Goal: Transaction & Acquisition: Purchase product/service

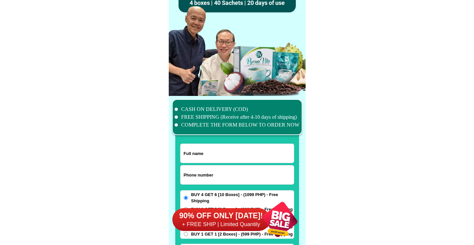
scroll to position [5064, 0]
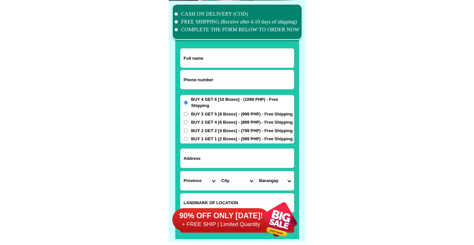
click at [212, 93] on form "ORDER NOW Province [GEOGRAPHIC_DATA] [GEOGRAPHIC_DATA] [GEOGRAPHIC_DATA] [GEOGR…" at bounding box center [237, 140] width 114 height 184
click at [211, 81] on input "Input phone_number" at bounding box center [236, 79] width 113 height 19
paste input "09639746375"
type input "09639746375"
click at [231, 62] on input "Input full_name" at bounding box center [236, 58] width 113 height 19
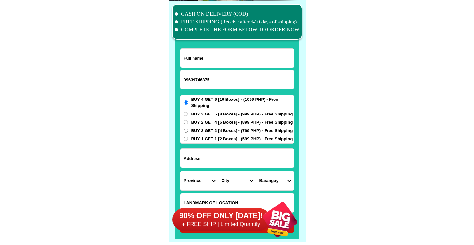
paste input "[PERSON_NAME]"
type input "[PERSON_NAME]"
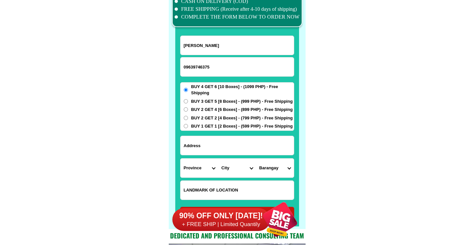
click at [230, 145] on input "Input address" at bounding box center [236, 145] width 113 height 19
paste input "Blk 27 lot 2p.imperial home san, [PERSON_NAME][GEOGRAPHIC_DATA] , [GEOGRAPHIC_D…"
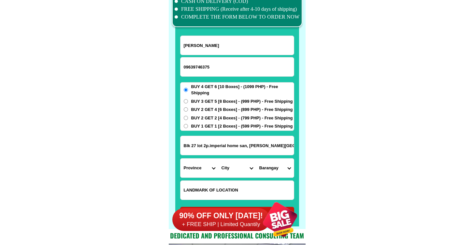
scroll to position [0, 22]
type input "Blk 27 lot 2p.imperial home san, [PERSON_NAME][GEOGRAPHIC_DATA] , [GEOGRAPHIC_D…"
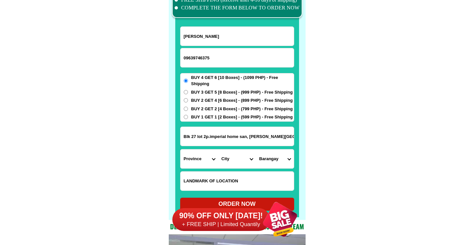
scroll to position [5086, 0]
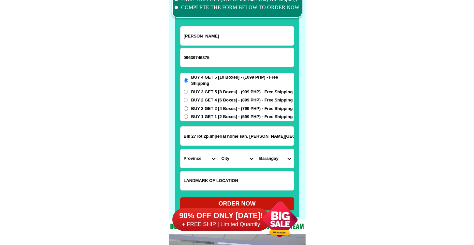
click at [212, 139] on input "Blk 27 lot 2p.imperial home san, [PERSON_NAME][GEOGRAPHIC_DATA] , [GEOGRAPHIC_D…" at bounding box center [236, 135] width 113 height 19
drag, startPoint x: 209, startPoint y: 137, endPoint x: 321, endPoint y: 143, distance: 112.9
click at [196, 159] on select "Province [GEOGRAPHIC_DATA] [GEOGRAPHIC_DATA] [GEOGRAPHIC_DATA] [GEOGRAPHIC_DATA…" at bounding box center [199, 158] width 38 height 19
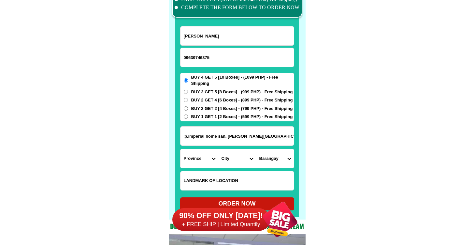
scroll to position [0, 0]
select select "63_870"
click at [180, 149] on select "Province [GEOGRAPHIC_DATA] [GEOGRAPHIC_DATA] [GEOGRAPHIC_DATA] [GEOGRAPHIC_DATA…" at bounding box center [199, 158] width 38 height 19
click at [246, 135] on input "Blk 27 lot 2p.imperial home san, [PERSON_NAME][GEOGRAPHIC_DATA] , [GEOGRAPHIC_D…" at bounding box center [236, 135] width 113 height 19
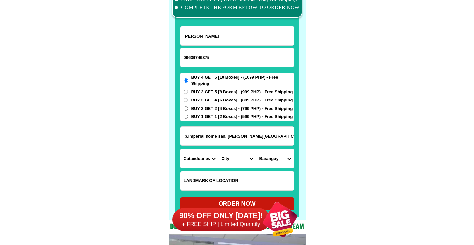
drag, startPoint x: 226, startPoint y: 135, endPoint x: 390, endPoint y: 138, distance: 163.9
click at [231, 155] on select "City BAGAMANOC Caramoran Catanduanes-[GEOGRAPHIC_DATA] Catanduanes-bato [GEOGRA…" at bounding box center [237, 158] width 38 height 19
select select "63_870524"
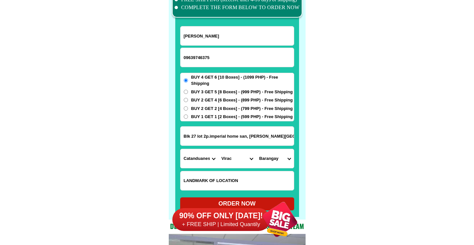
click at [218, 149] on select "City BAGAMANOC Caramoran Catanduanes-[GEOGRAPHIC_DATA] Catanduanes-bato [GEOGRA…" at bounding box center [237, 158] width 38 height 19
click at [278, 162] on select "Barangay Antipolo del norte Antipolo del sur Balite Batag Bigaa Buenavista Buyo…" at bounding box center [275, 158] width 38 height 19
click at [286, 158] on select "Barangay Antipolo del norte Antipolo del sur Balite Batag Bigaa Buenavista Buyo…" at bounding box center [275, 158] width 38 height 19
select select "63_8705248954"
click at [256, 149] on select "Barangay Antipolo del norte Antipolo del sur Balite Batag Bigaa Buenavista Buyo…" at bounding box center [275, 158] width 38 height 19
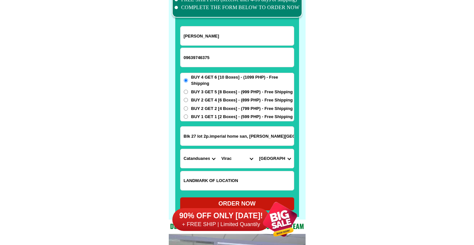
scroll to position [5133, 0]
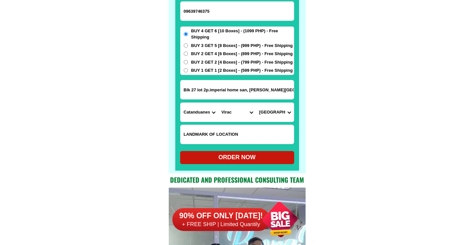
click at [238, 152] on div "ORDER NOW" at bounding box center [237, 157] width 114 height 13
radio input "true"
